Goal: Information Seeking & Learning: Learn about a topic

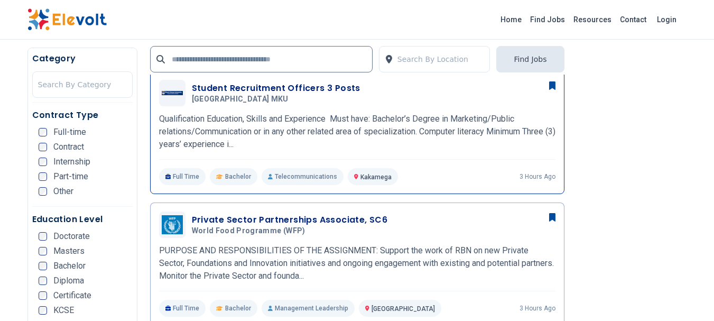
click at [266, 89] on h3 "Student Recruitment Officers 3 Posts" at bounding box center [276, 88] width 169 height 13
click at [227, 61] on input "text" at bounding box center [261, 59] width 223 height 26
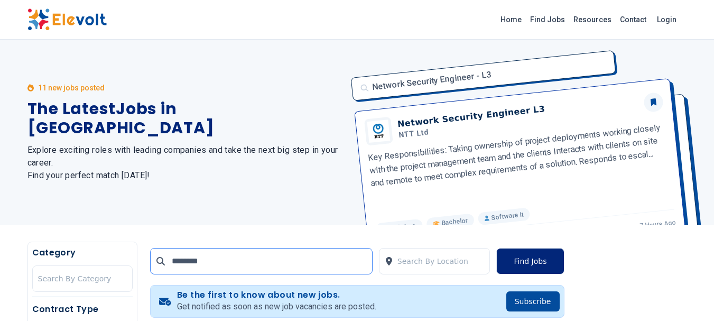
type input "********"
click at [530, 264] on button "Find Jobs" at bounding box center [530, 261] width 68 height 26
click at [535, 261] on button "Find Jobs" at bounding box center [530, 261] width 68 height 26
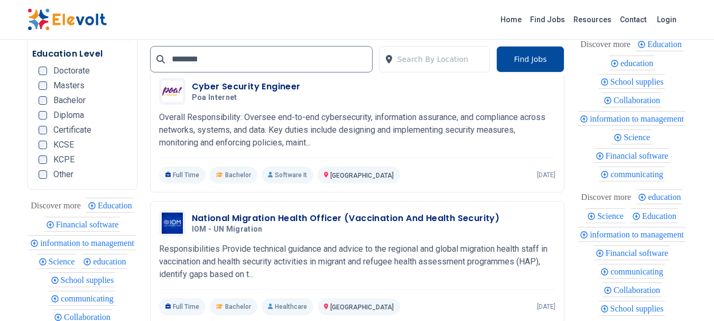
scroll to position [1592, 0]
